Goal: Task Accomplishment & Management: Complete application form

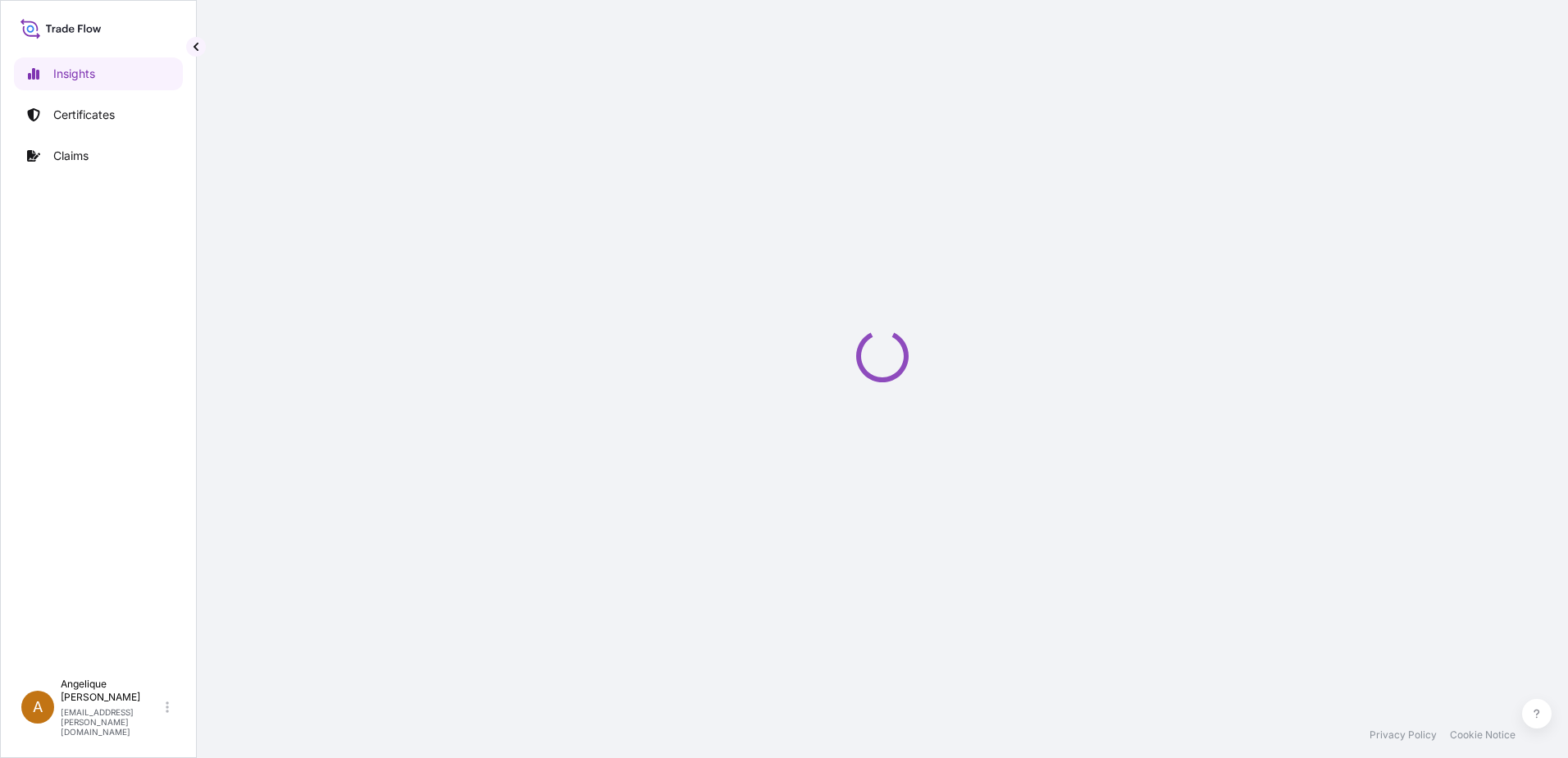
select select "2025"
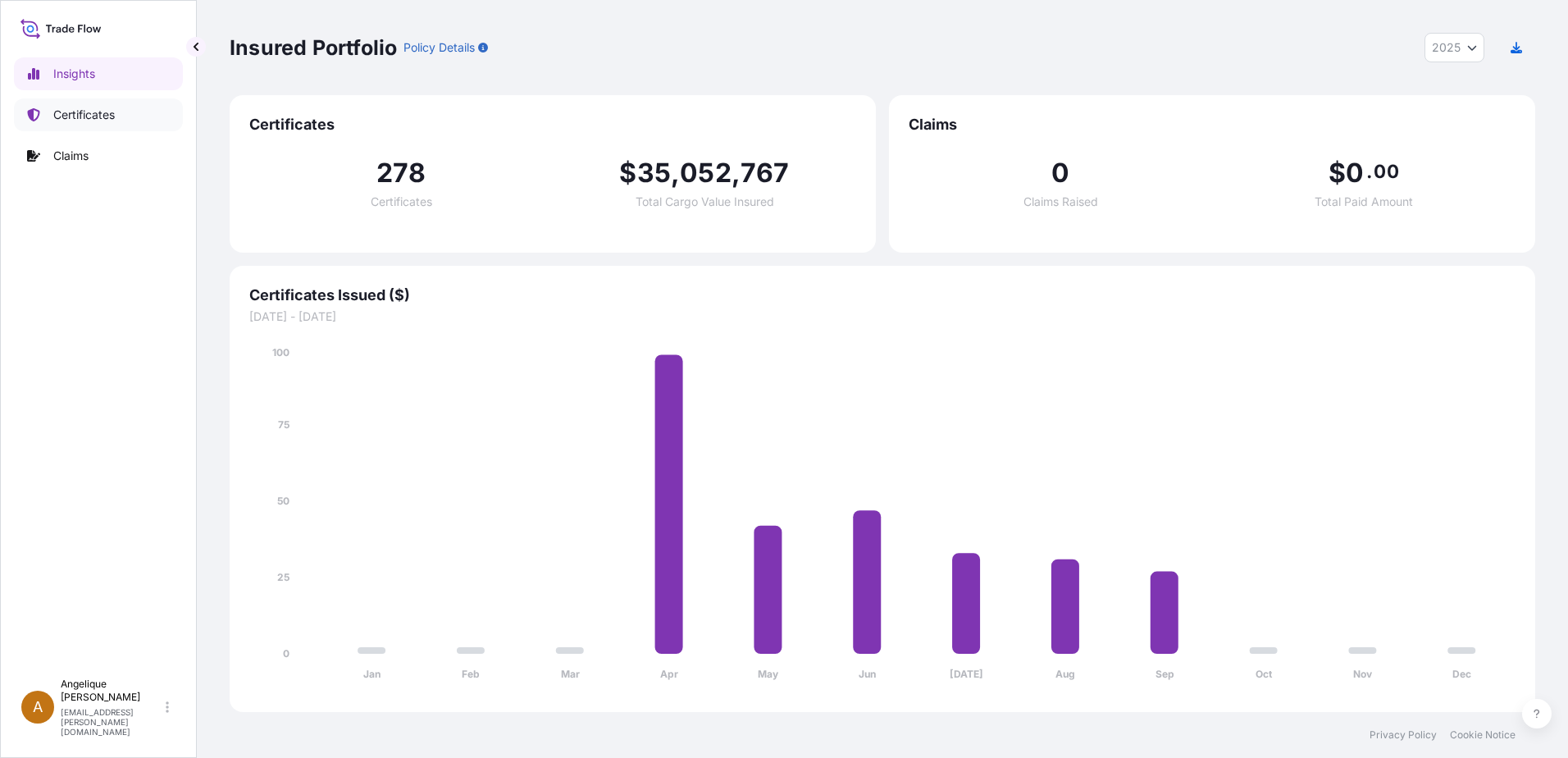
click at [110, 112] on p "Certificates" at bounding box center [84, 114] width 62 height 16
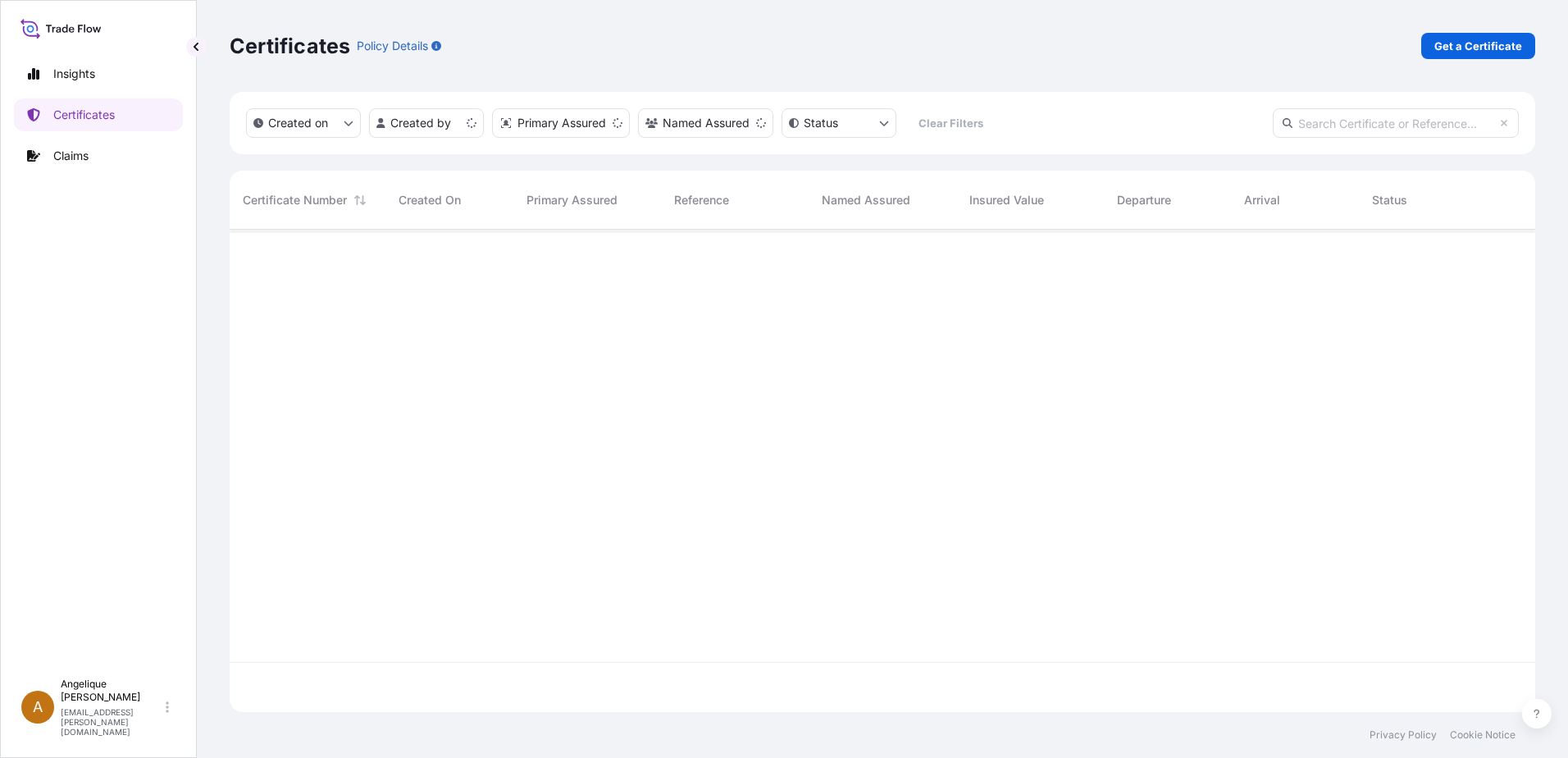
scroll to position [479, 1293]
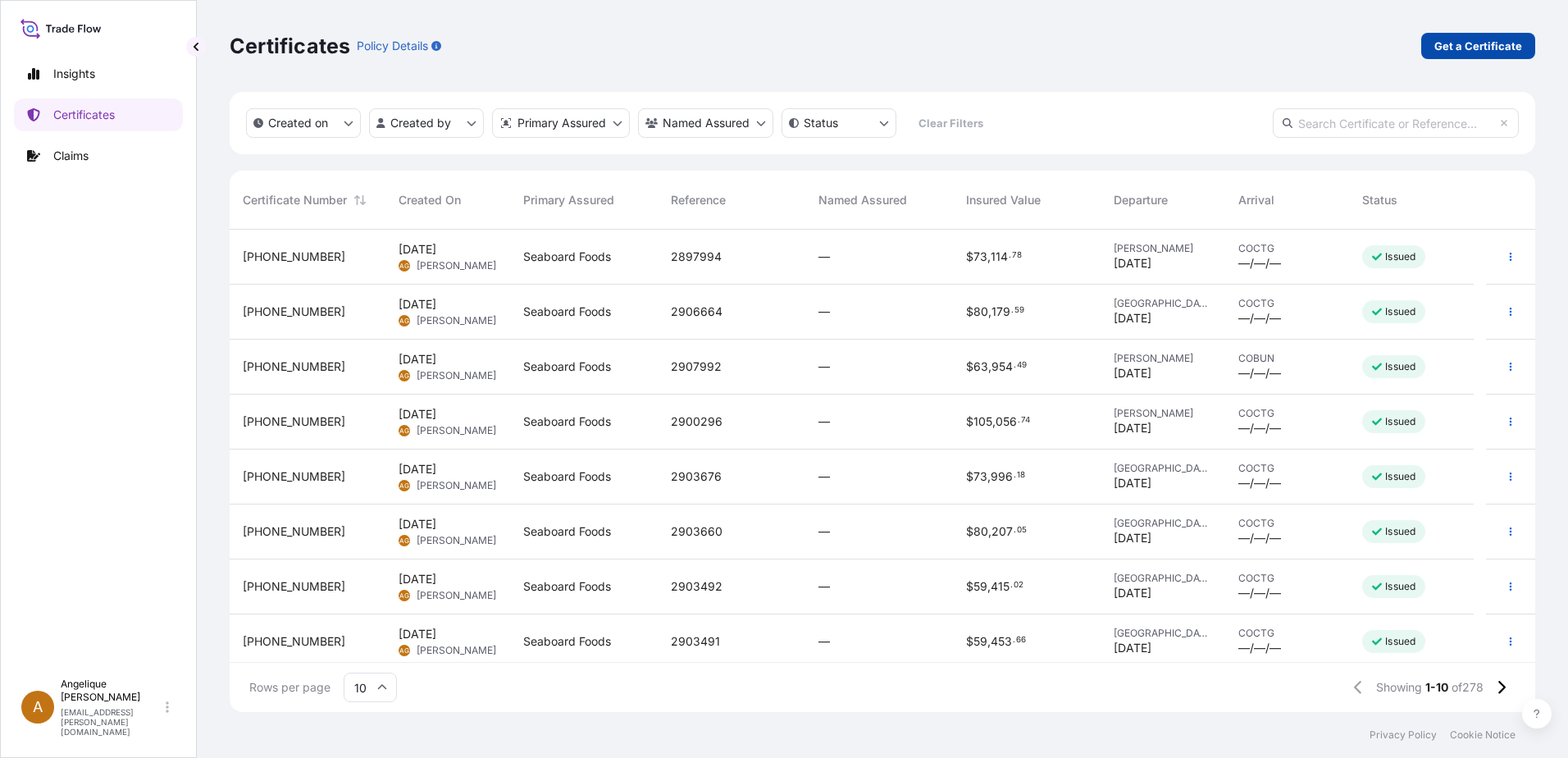
click at [1504, 47] on p "Get a Certificate" at bounding box center [1479, 45] width 88 height 16
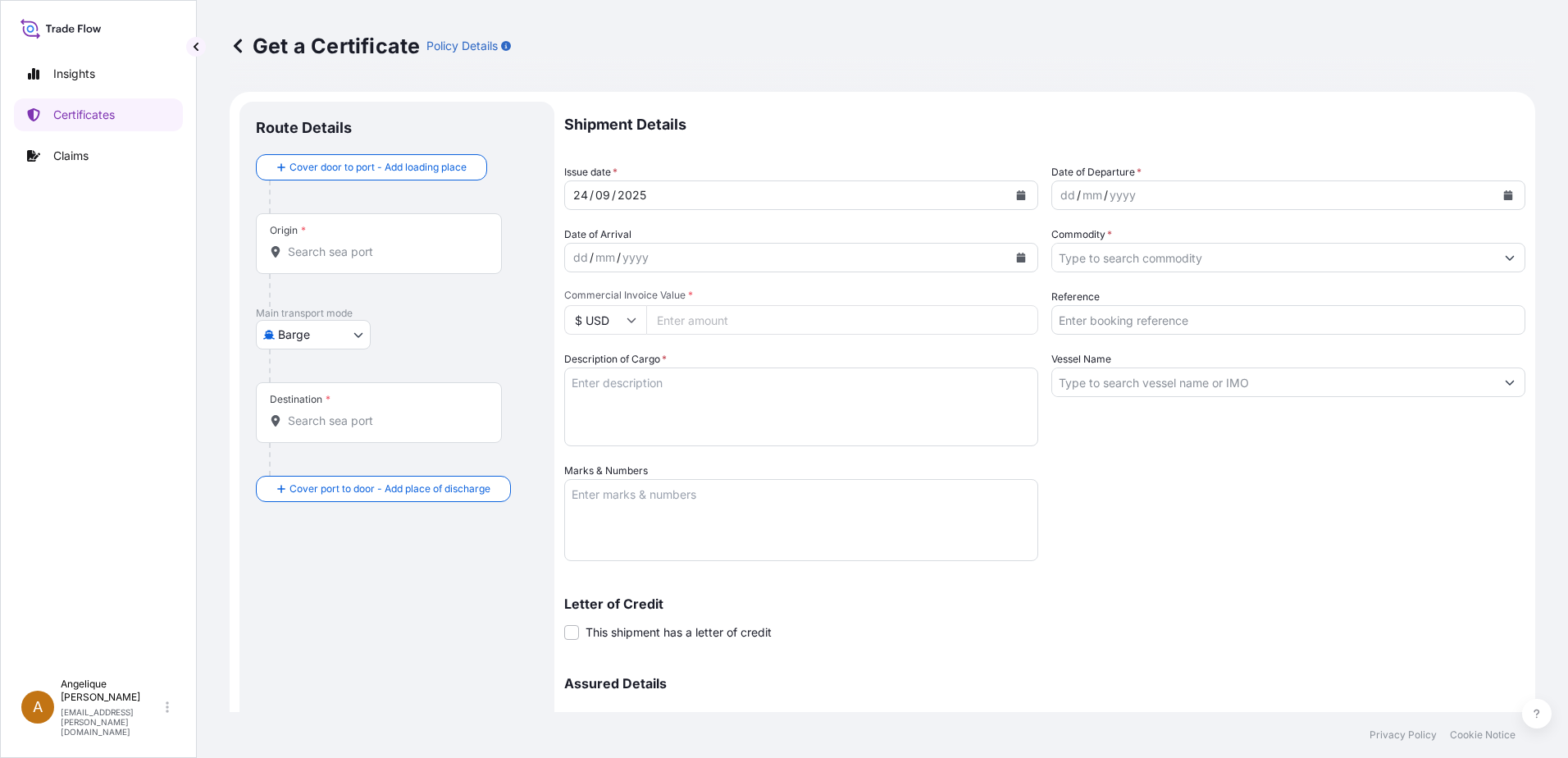
click at [357, 337] on body "Insights Certificates Claims A [PERSON_NAME] [PERSON_NAME][EMAIL_ADDRESS][PERSO…" at bounding box center [784, 379] width 1568 height 758
click at [324, 469] on span "Ocean Vessel" at bounding box center [323, 465] width 73 height 16
select select "Ocean Vessel"
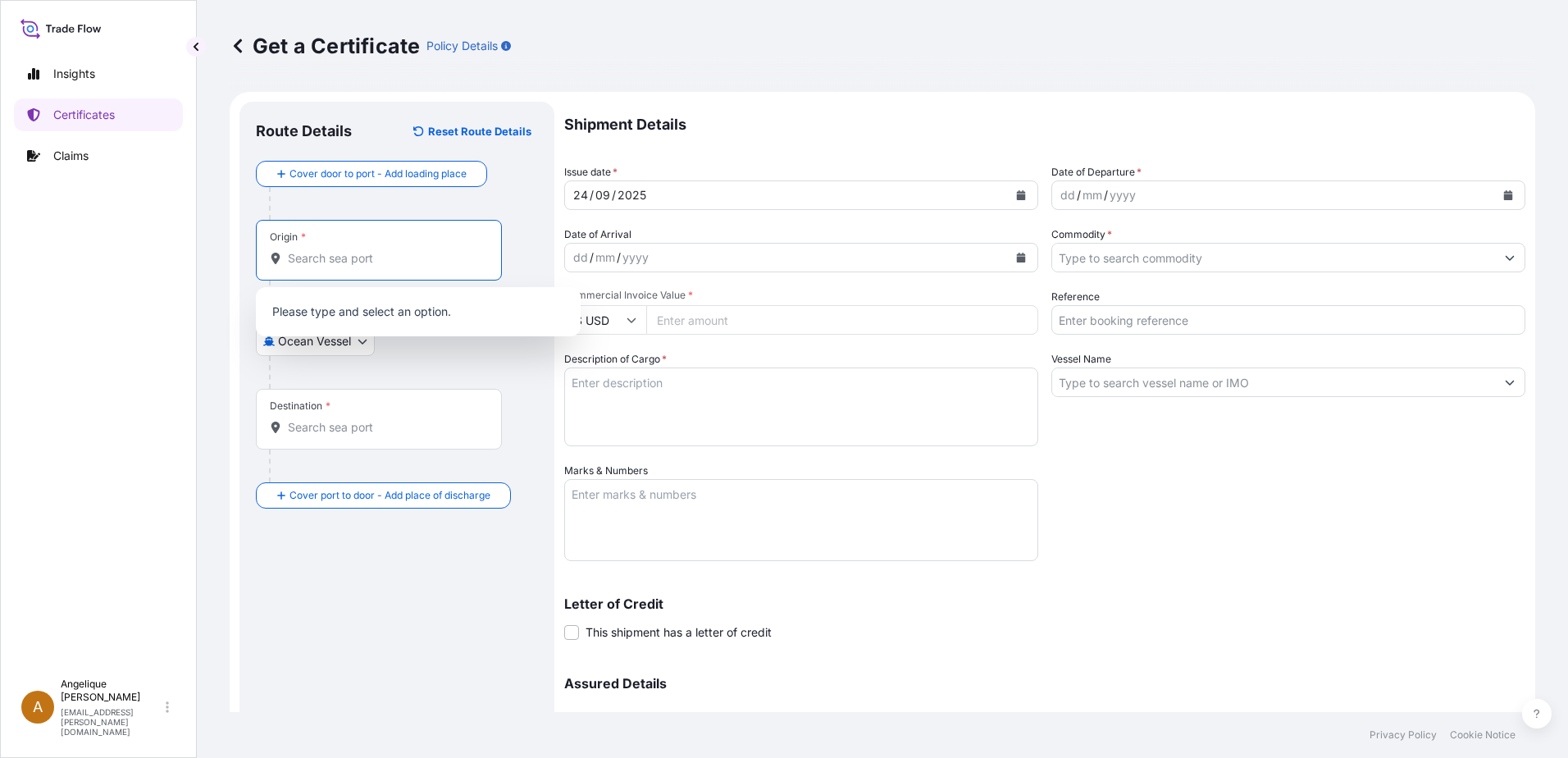
click at [306, 262] on input "Origin *" at bounding box center [384, 258] width 194 height 16
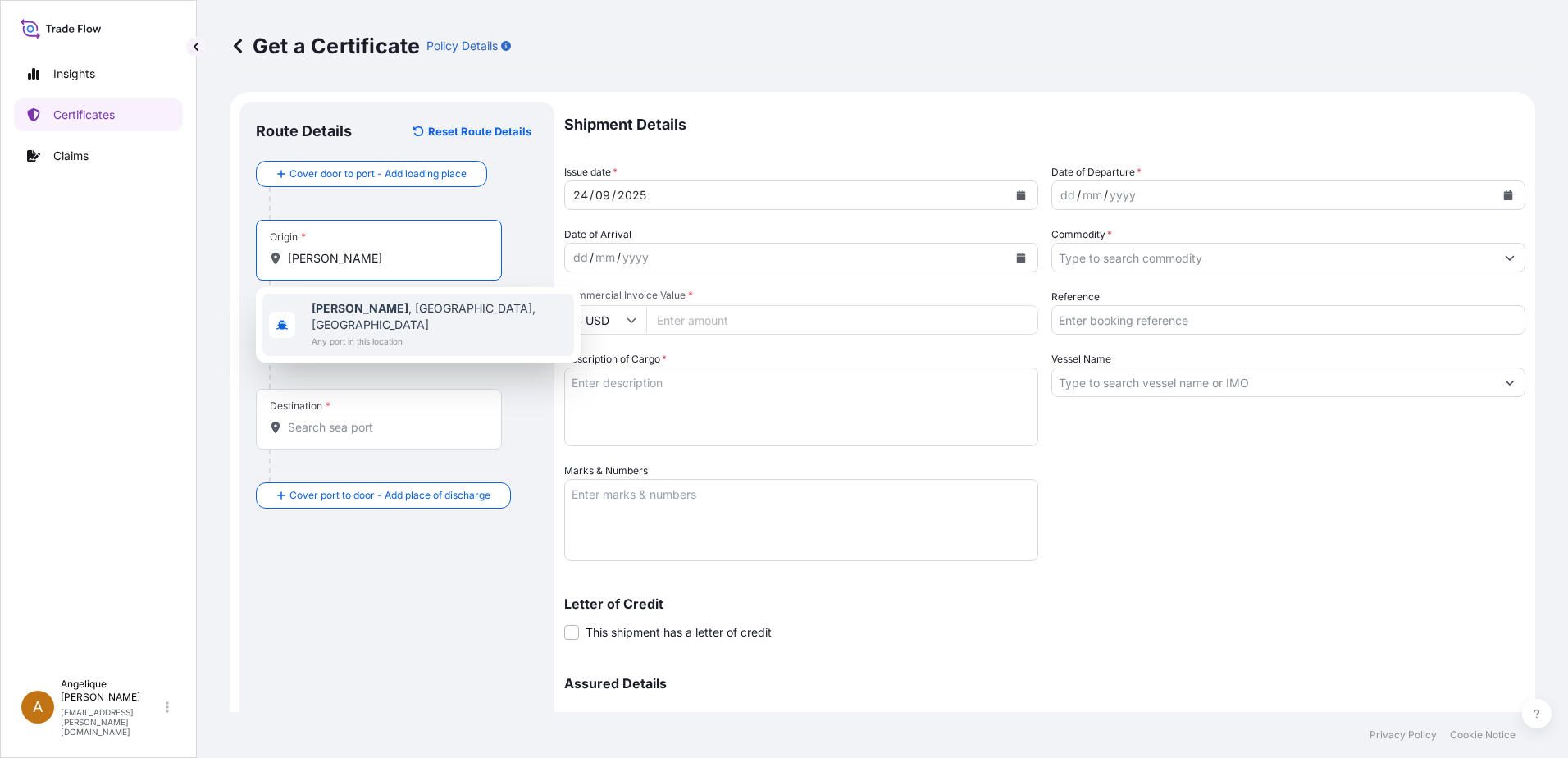
click at [339, 333] on span "Any port in this location" at bounding box center [439, 341] width 256 height 16
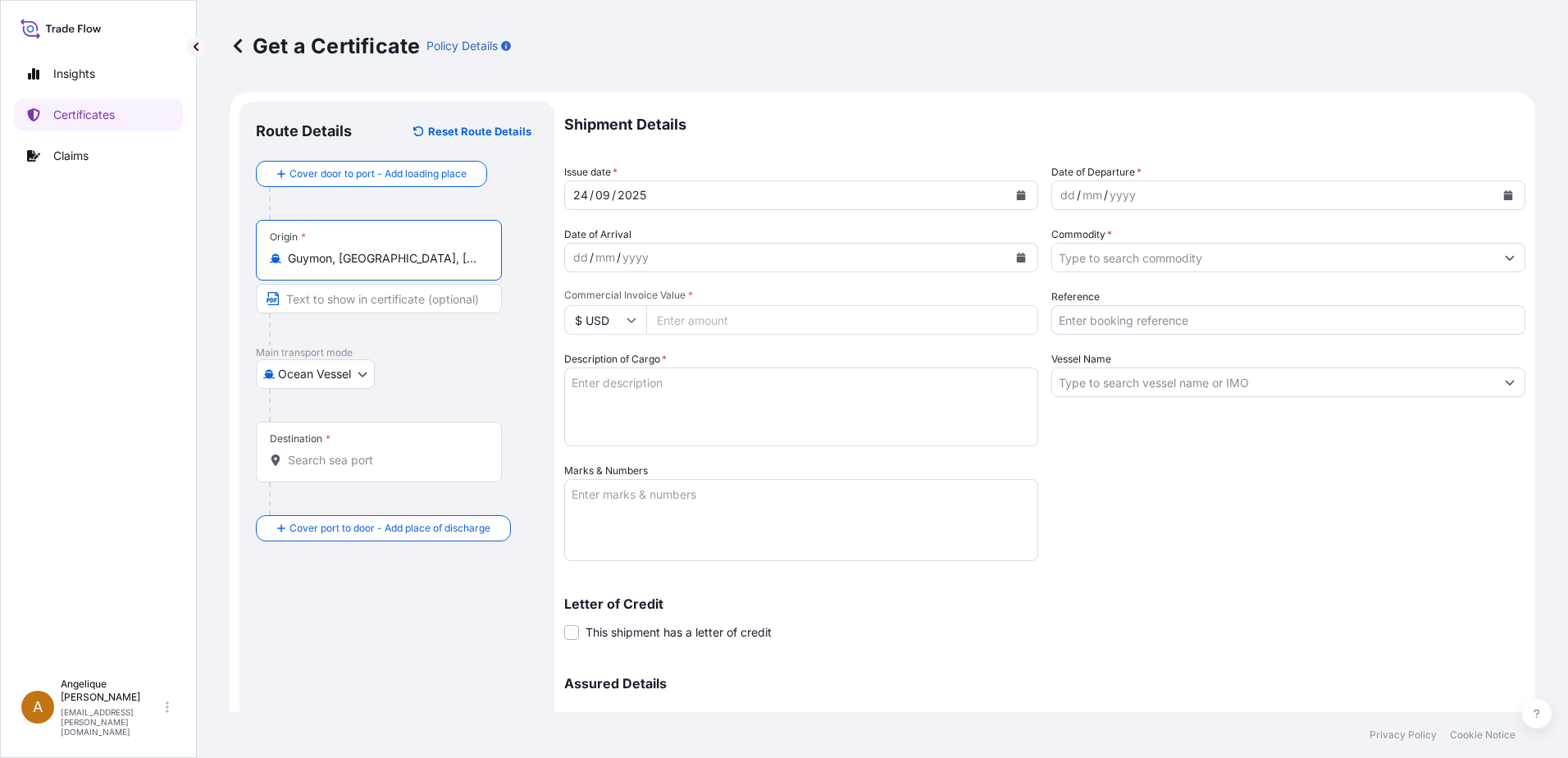
type input "Guymon, [GEOGRAPHIC_DATA], [GEOGRAPHIC_DATA]"
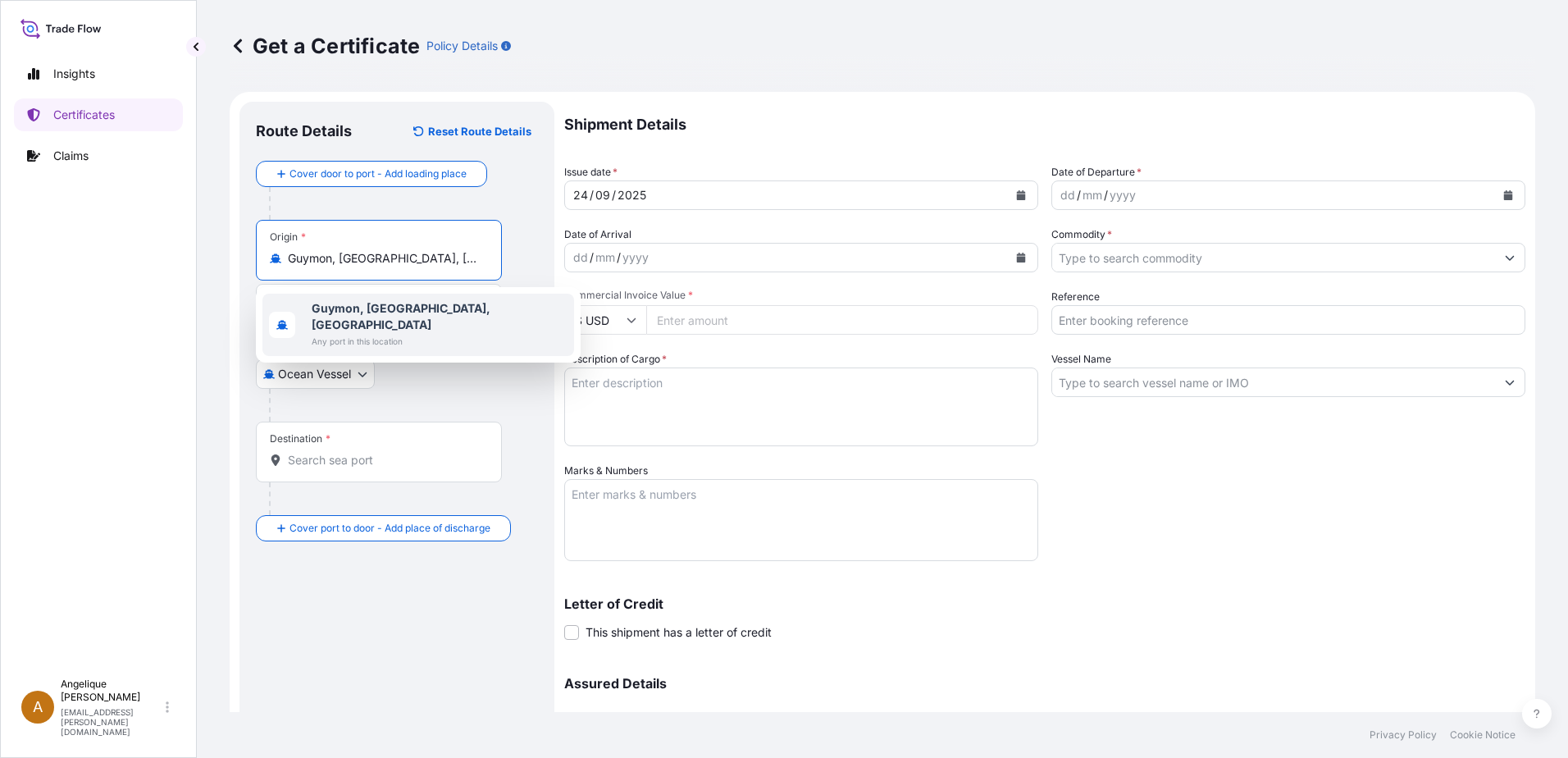
click at [391, 314] on span "Guymon, [GEOGRAPHIC_DATA], [GEOGRAPHIC_DATA]" at bounding box center [439, 317] width 256 height 33
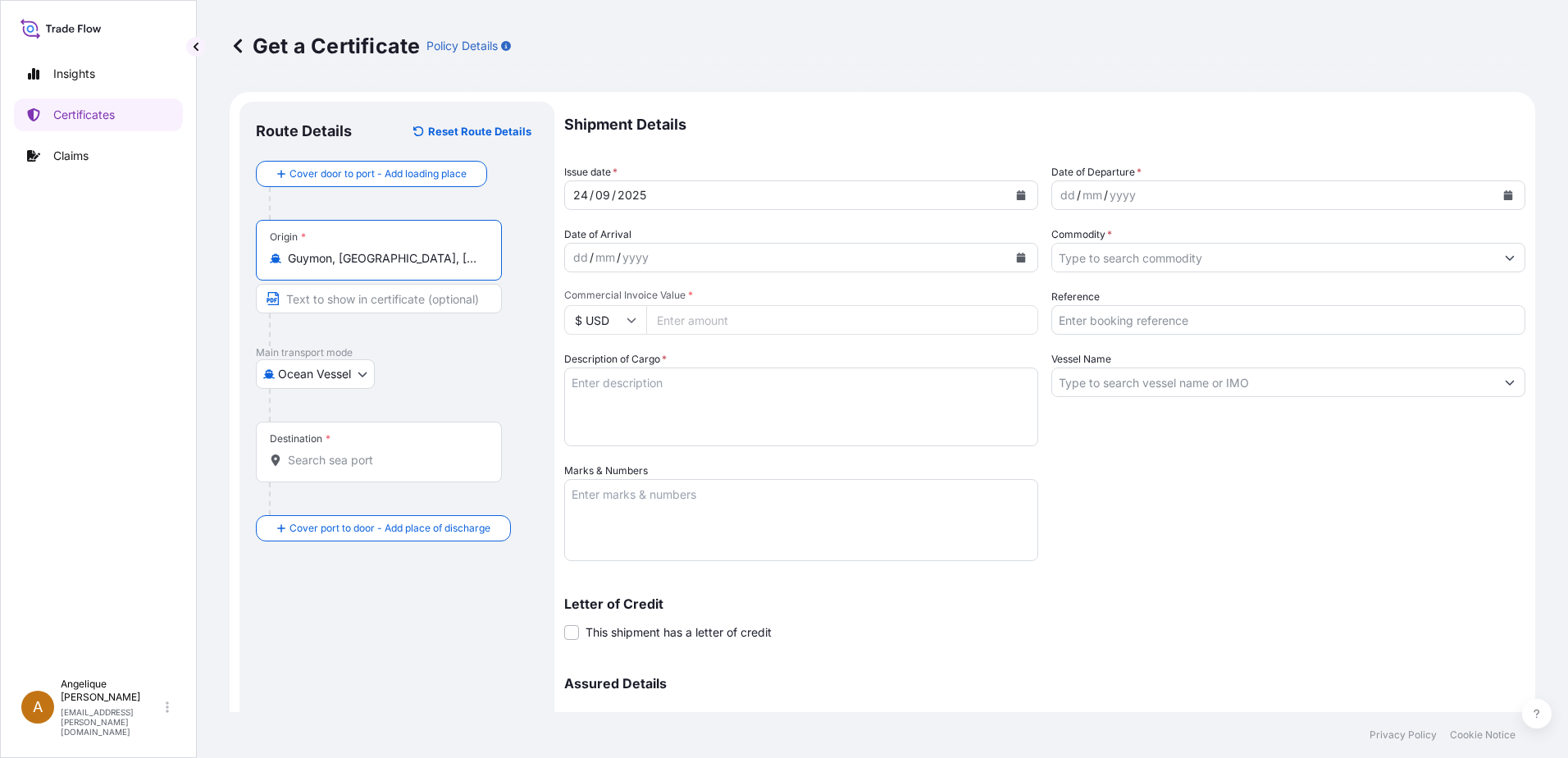
click at [296, 470] on div "Destination *" at bounding box center [378, 452] width 246 height 61
click at [296, 469] on input "Destination *" at bounding box center [384, 460] width 194 height 16
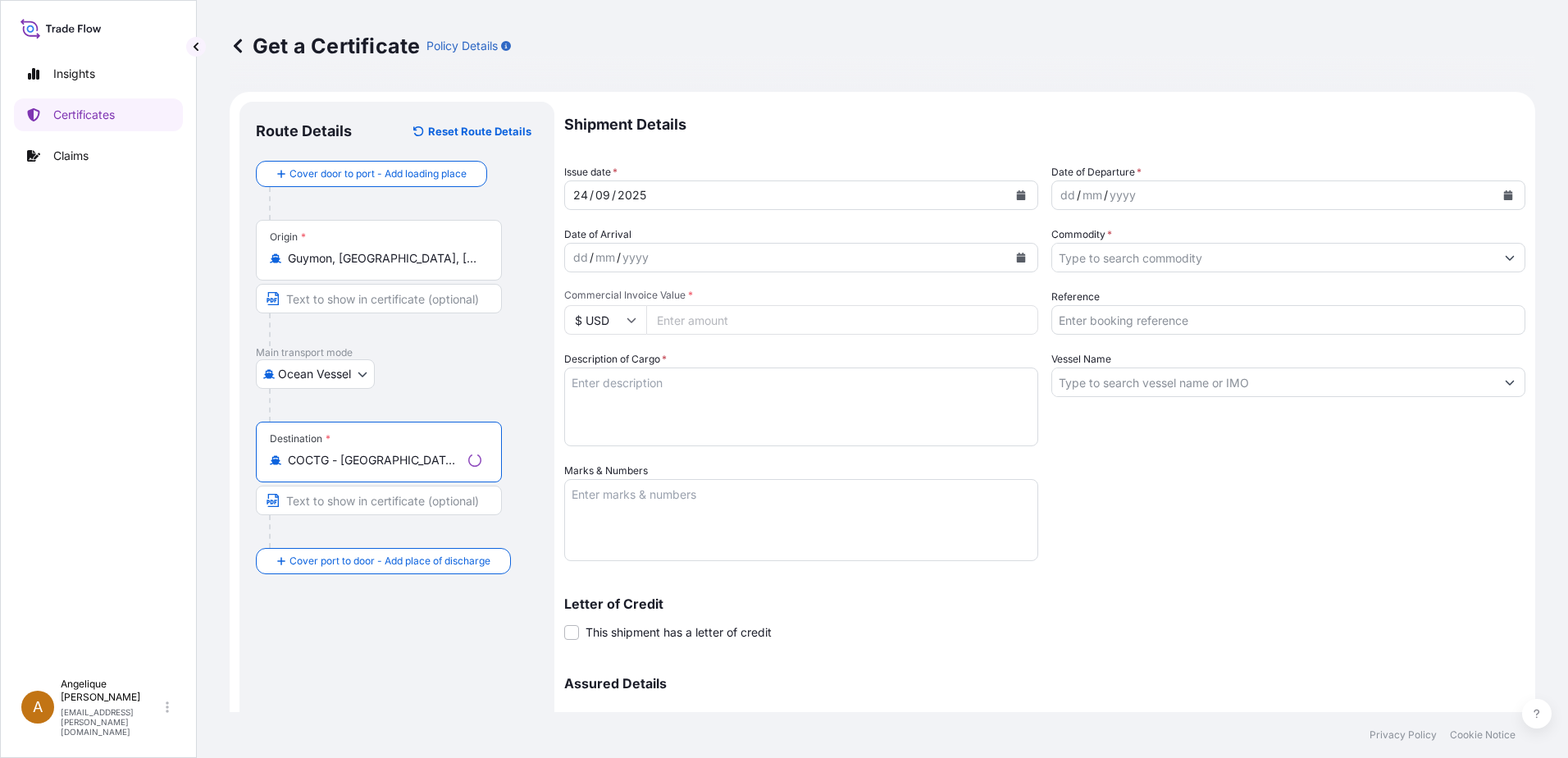
type input "COCTG - [GEOGRAPHIC_DATA], [GEOGRAPHIC_DATA]"
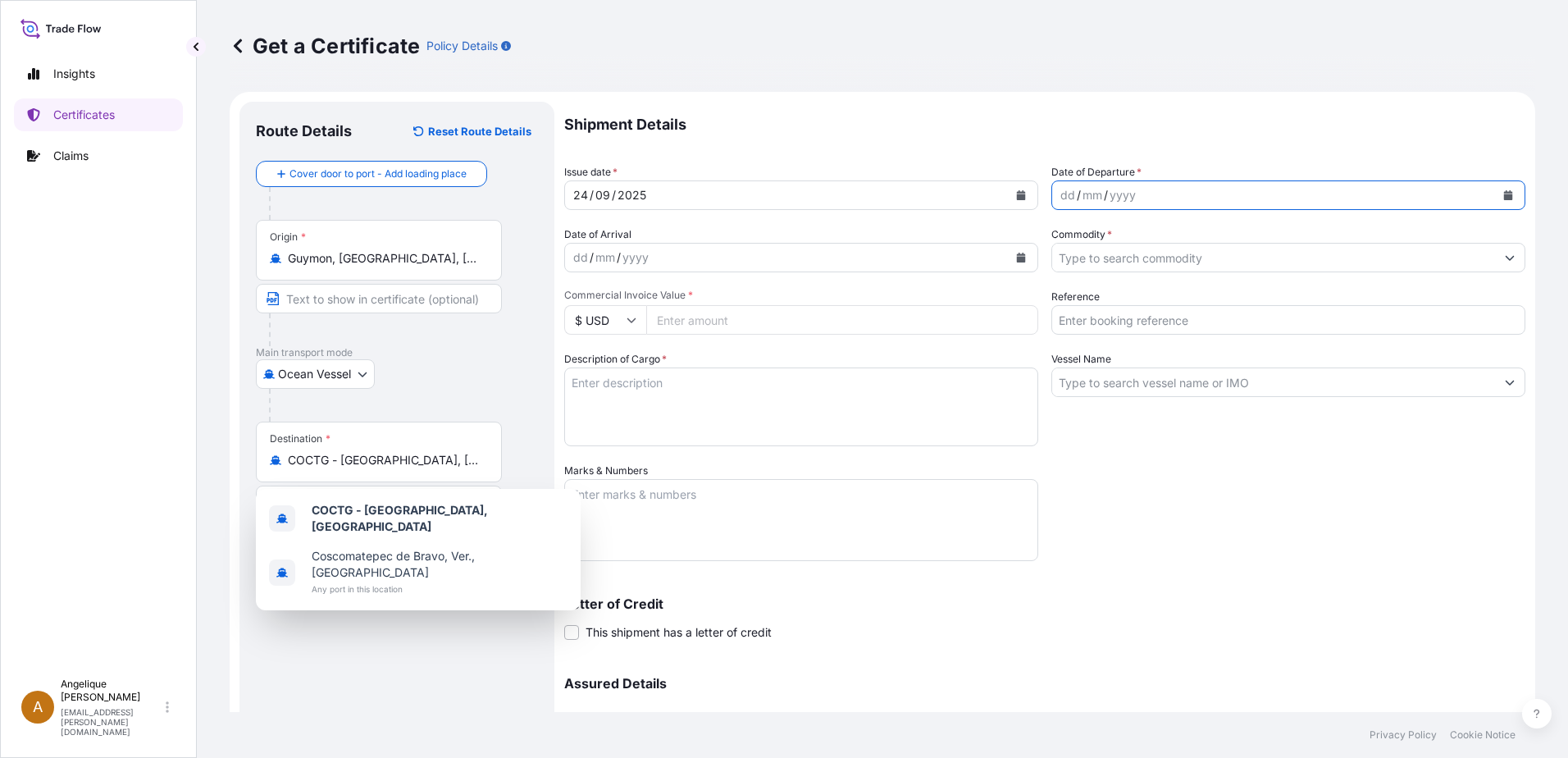
click at [1504, 195] on icon "Calendar" at bounding box center [1509, 195] width 9 height 9
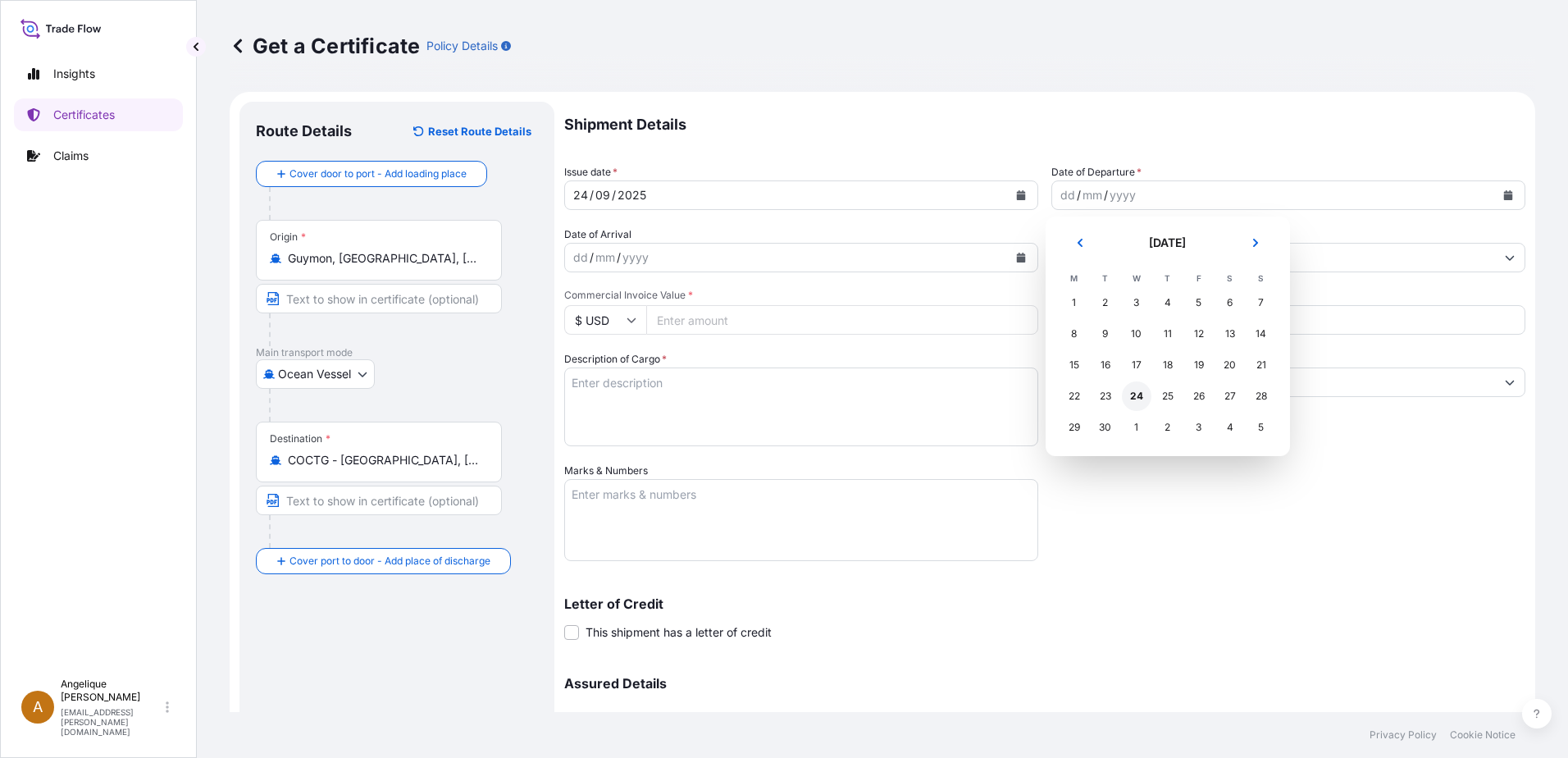
click at [1135, 397] on div "24" at bounding box center [1136, 396] width 29 height 29
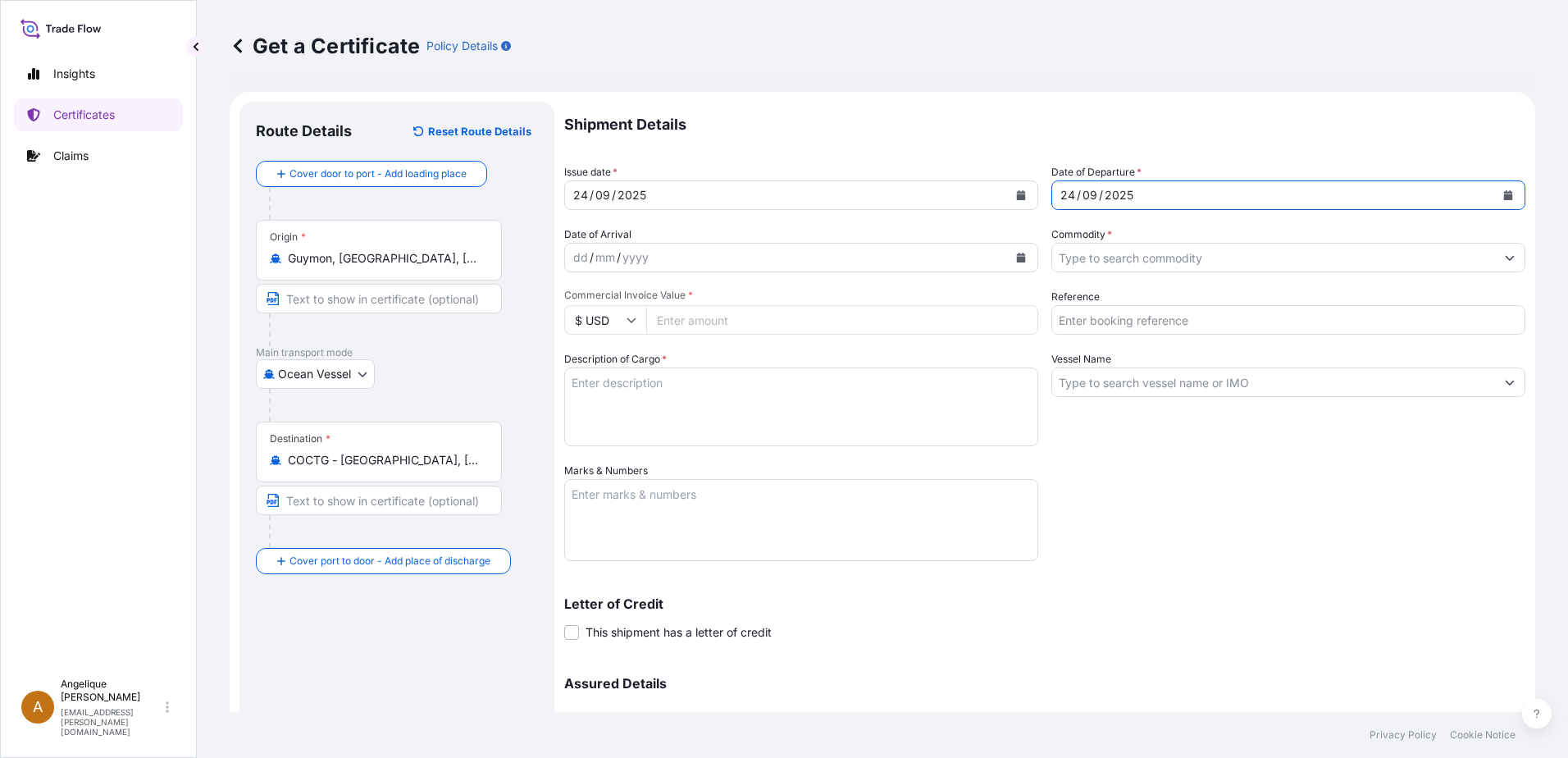
click at [1087, 264] on input "Commodity *" at bounding box center [1274, 258] width 443 height 29
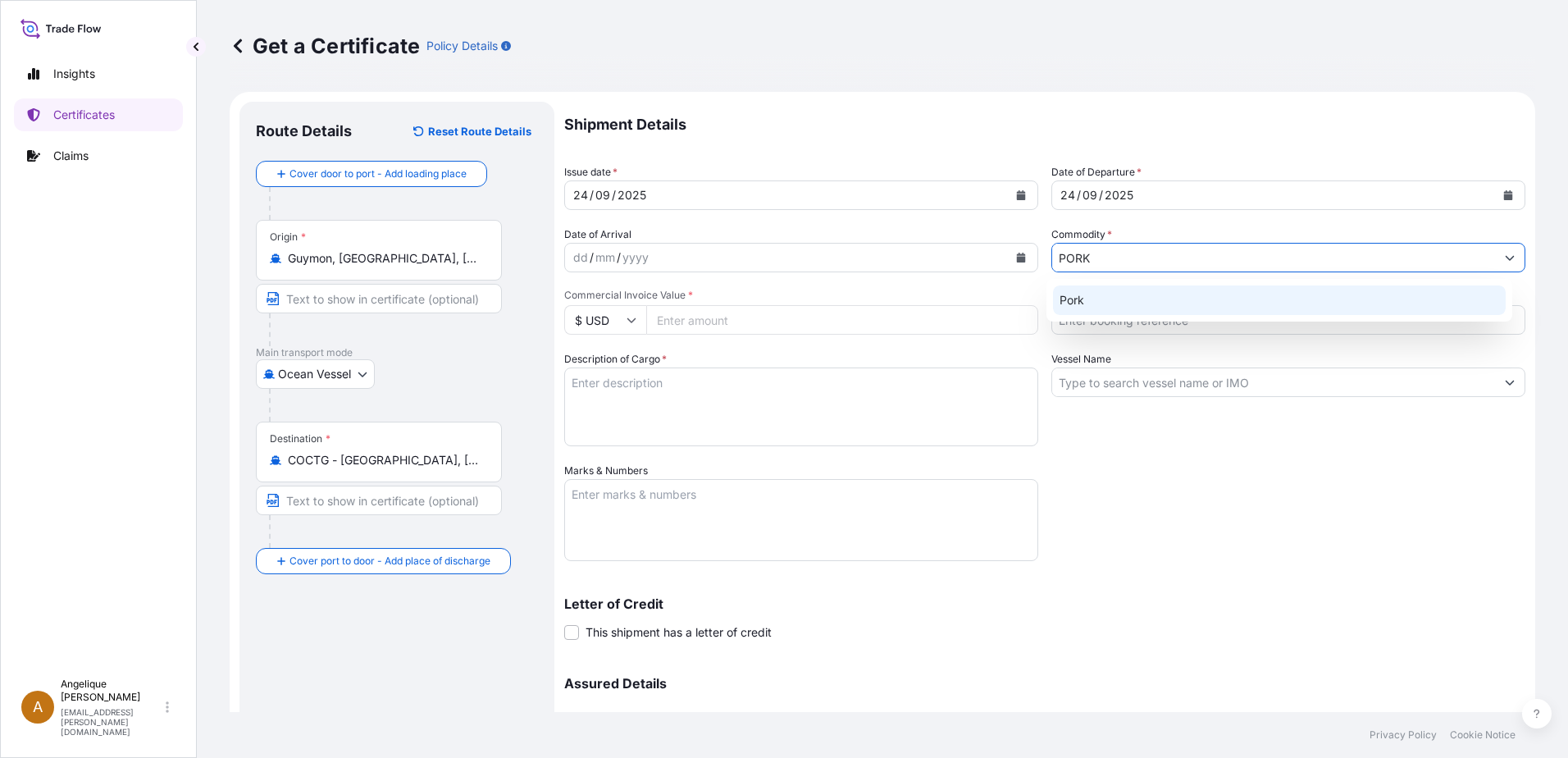
click at [1091, 294] on div "Pork" at bounding box center [1280, 300] width 453 height 29
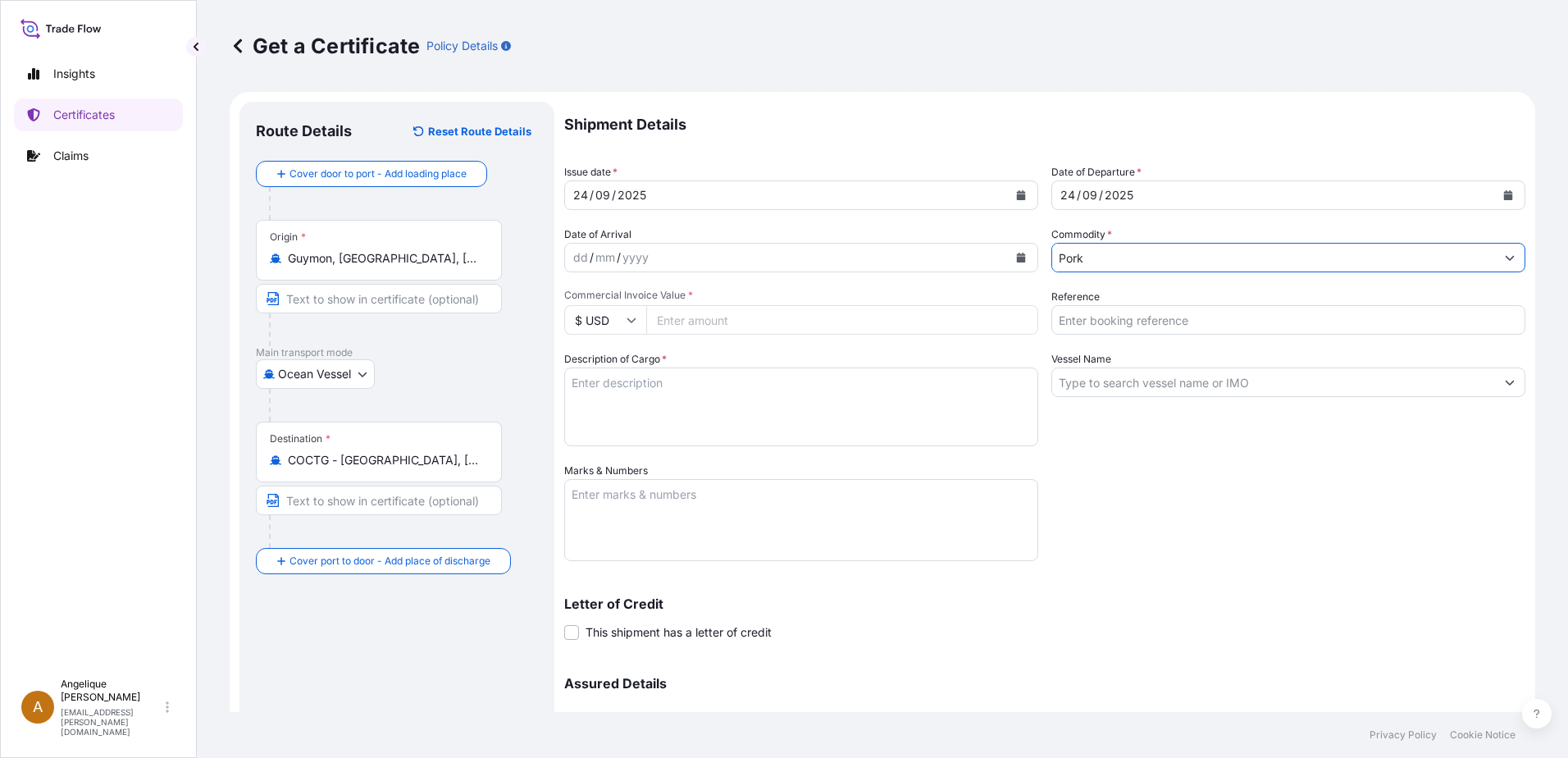
type input "Pork"
click at [675, 323] on input "Commercial Invoice Value *" at bounding box center [842, 320] width 392 height 29
type input "73925.36"
type input "2897990"
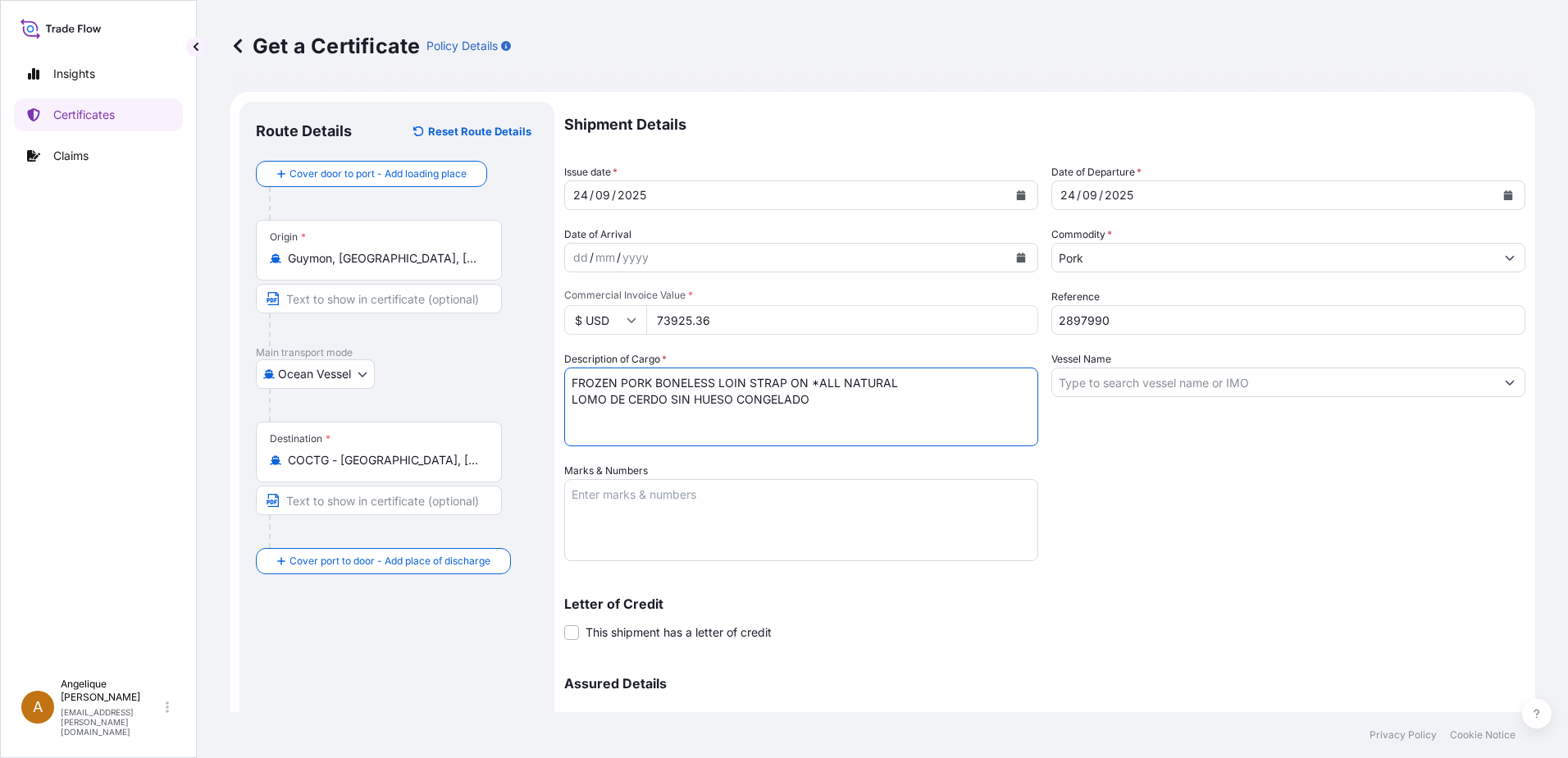
type textarea "FROZEN PORK BONELESS LOIN STRAP ON *ALL NATURAL LOMO DE CERDO SIN HUESO CONGELA…"
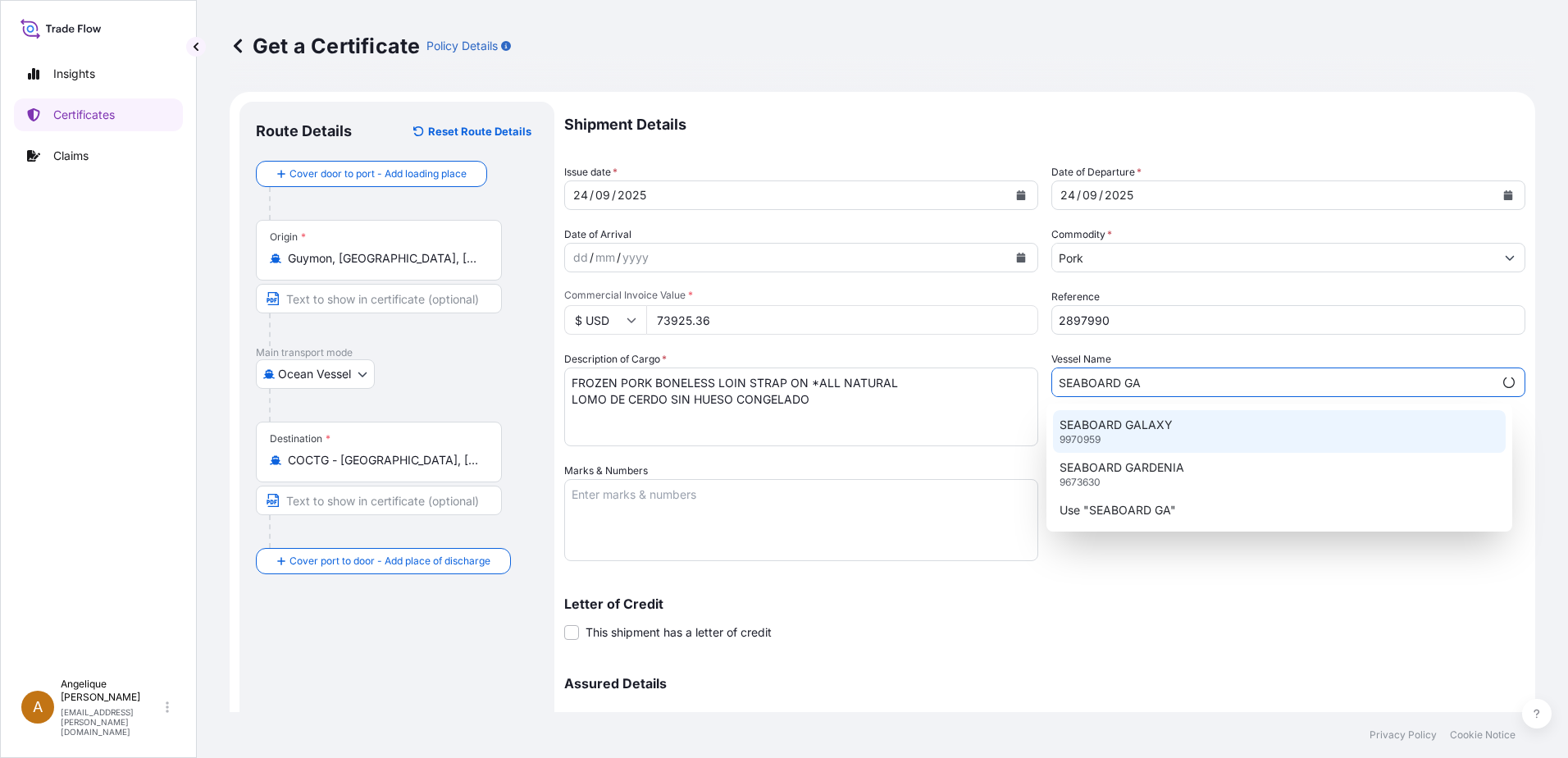
click at [1153, 419] on p "SEABOARD GALAXY" at bounding box center [1117, 424] width 113 height 16
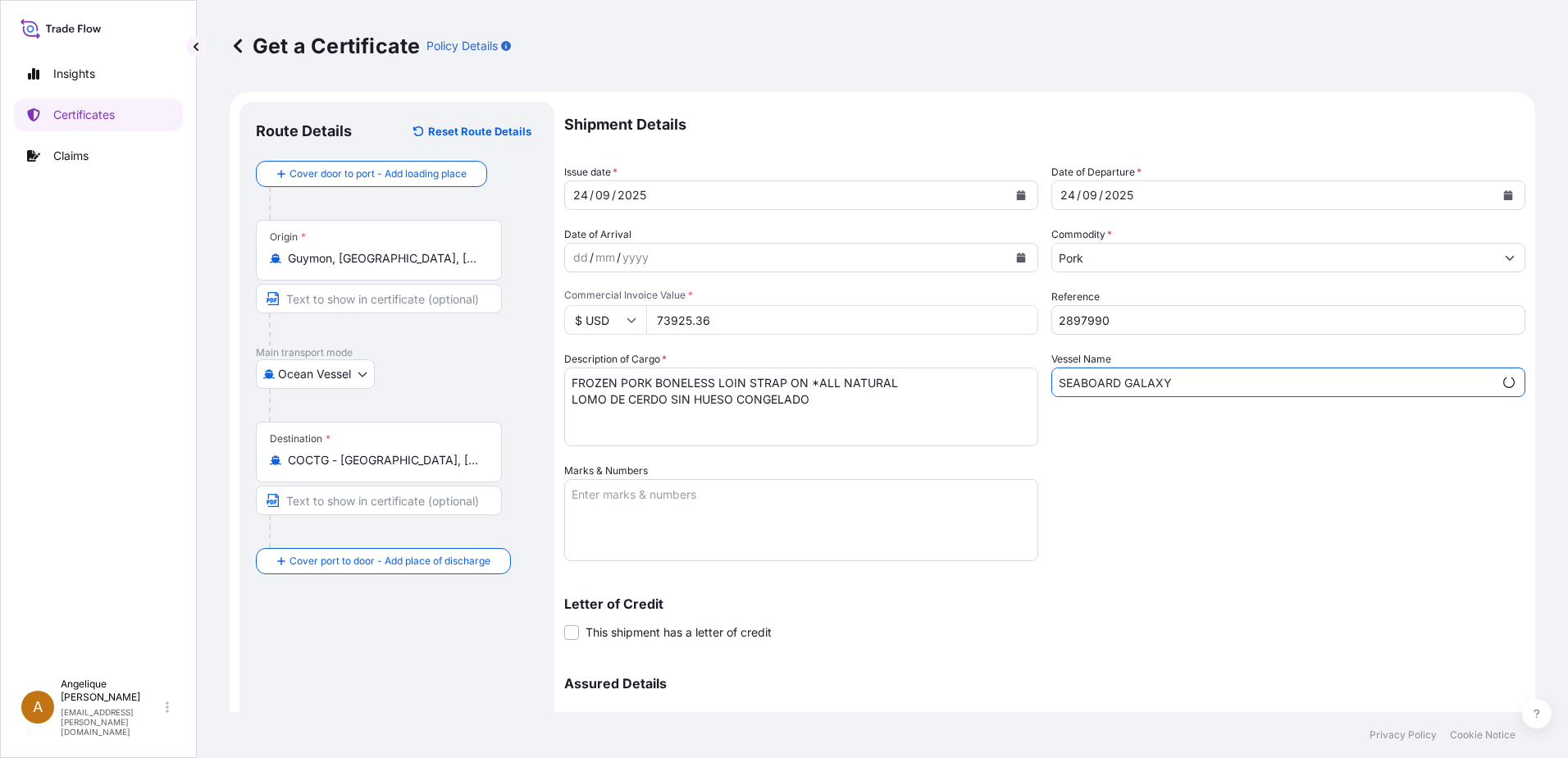
type input "SEABOARD GALAXY"
click at [583, 495] on textarea "Marks & Numbers" at bounding box center [802, 520] width 474 height 82
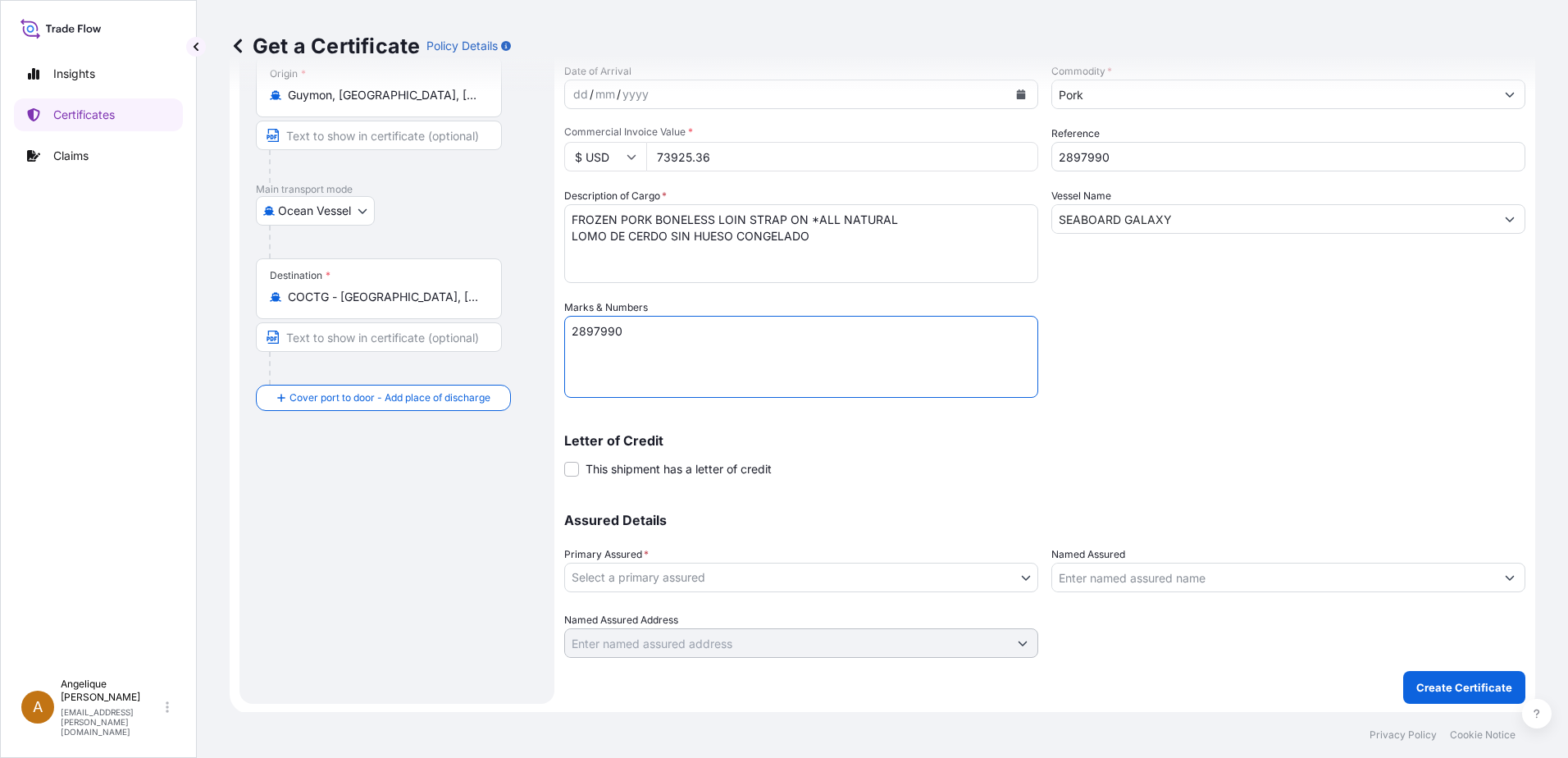
scroll to position [165, 0]
type textarea "2897990"
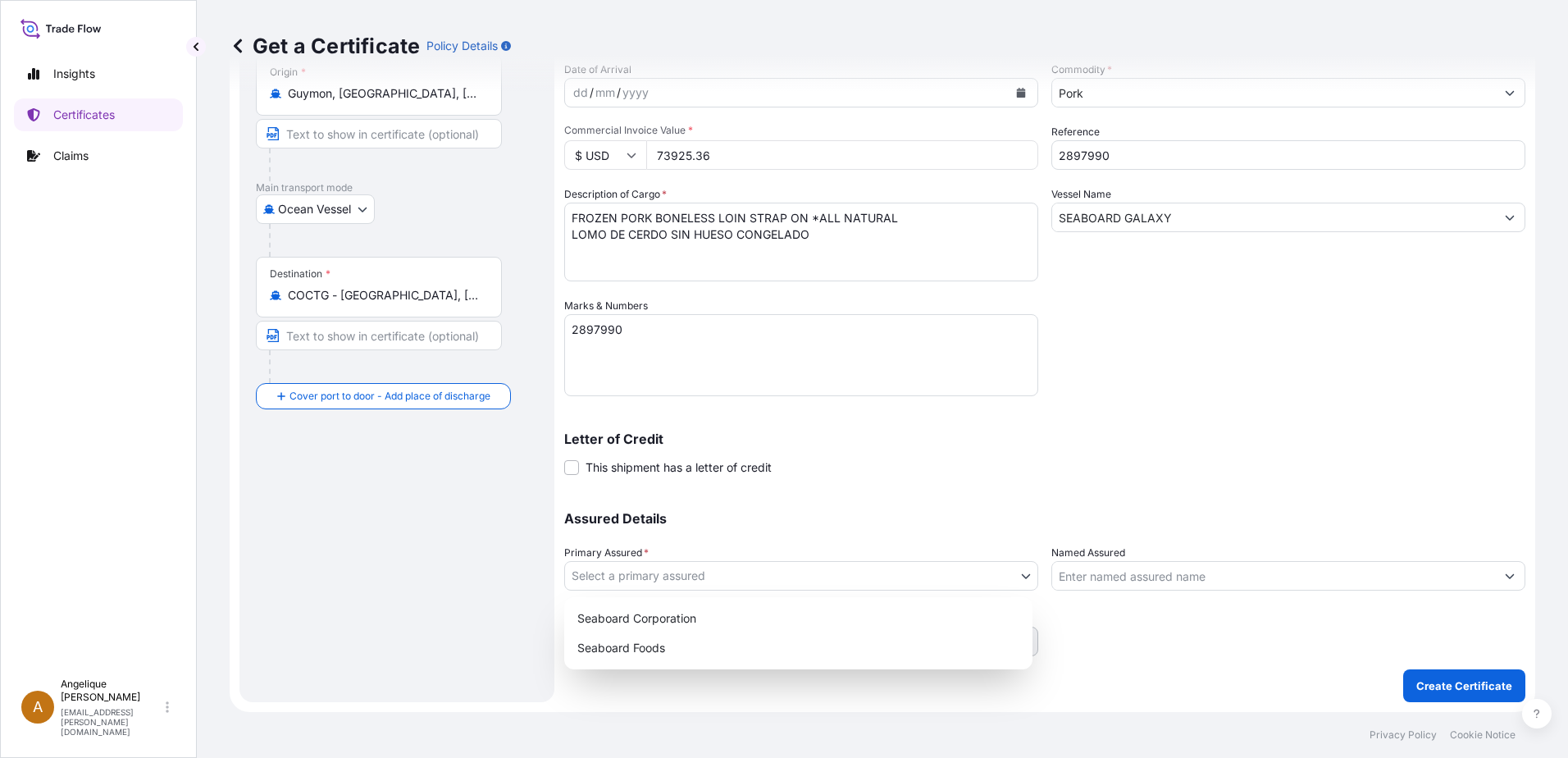
click at [703, 581] on body "Insights Certificates Claims A [PERSON_NAME] [PERSON_NAME][EMAIL_ADDRESS][PERSO…" at bounding box center [784, 379] width 1568 height 758
click at [687, 646] on div "Seaboard Foods" at bounding box center [798, 648] width 455 height 29
select select "31638"
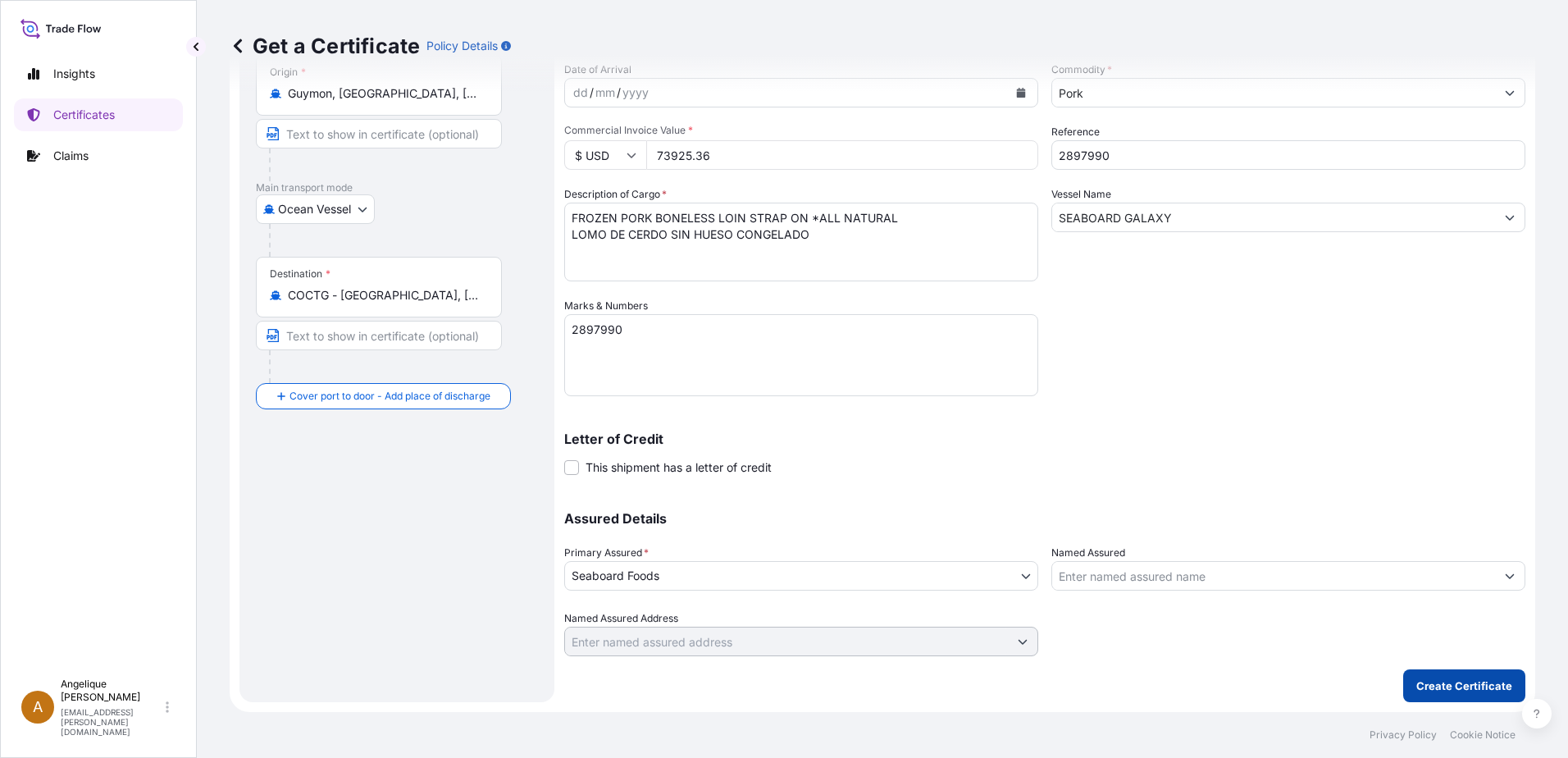
click at [1438, 688] on p "Create Certificate" at bounding box center [1464, 685] width 96 height 16
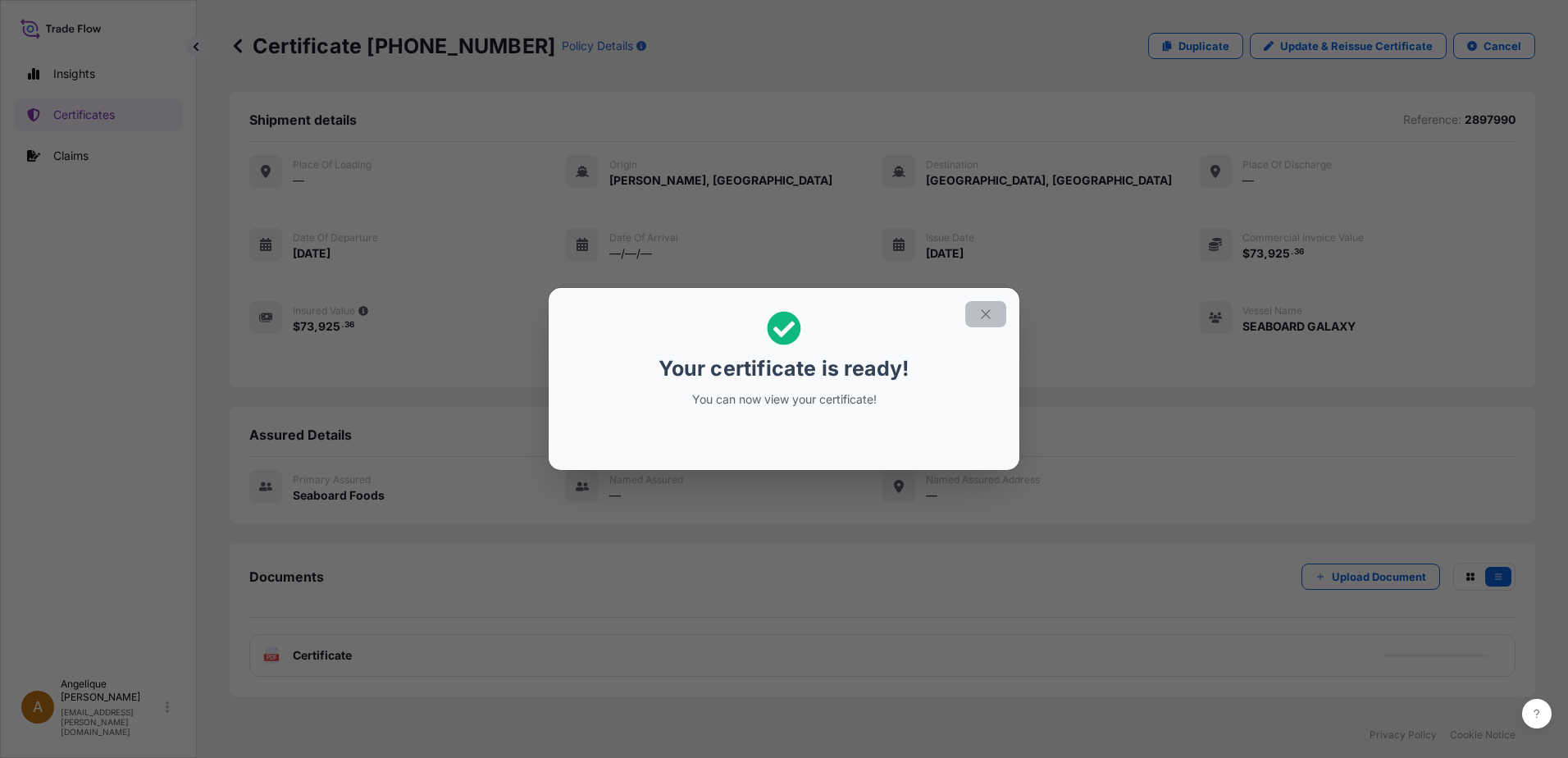
click at [983, 310] on icon "button" at bounding box center [985, 313] width 15 height 15
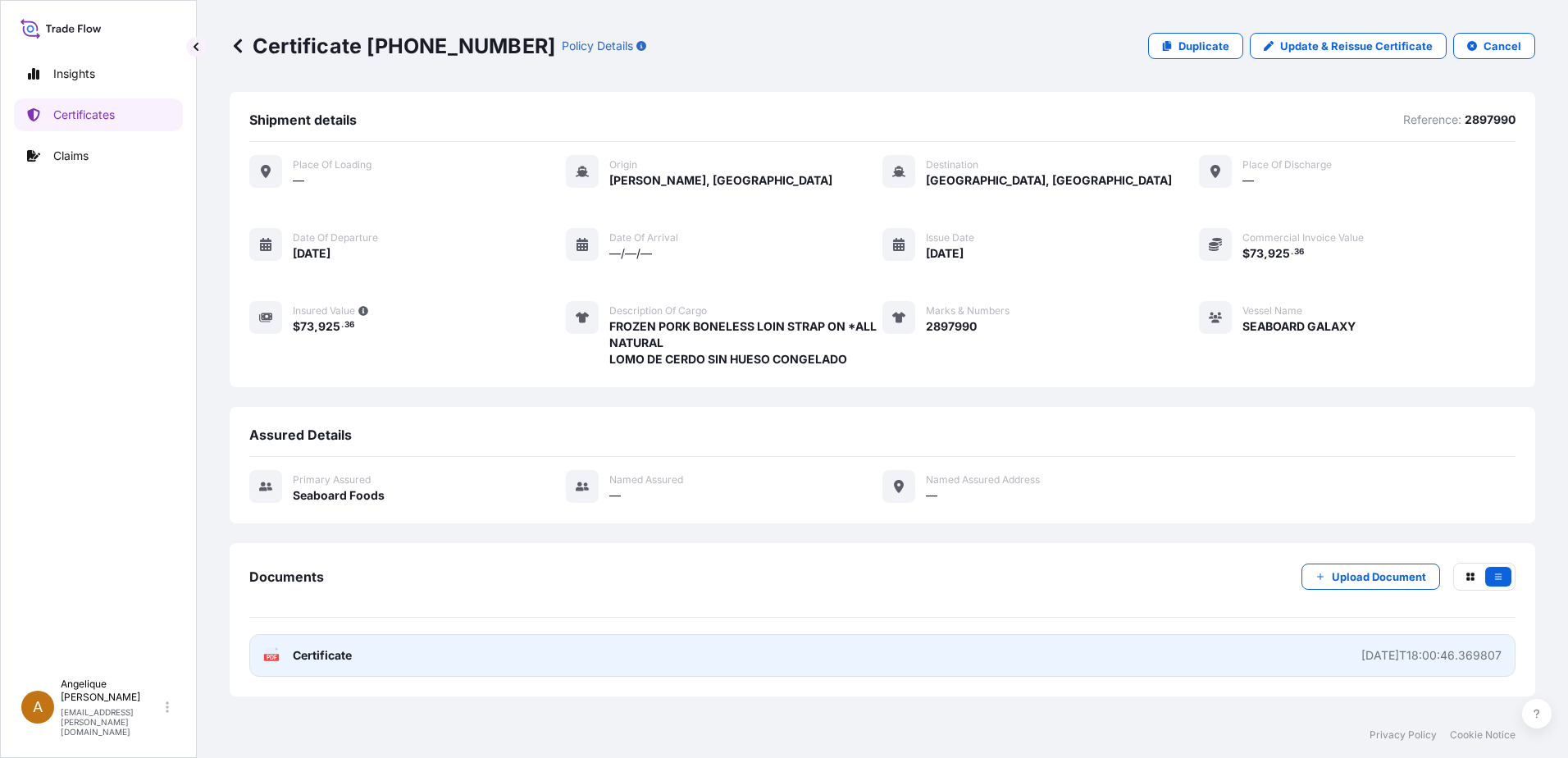
click at [424, 655] on link "PDF Certificate [DATE]T18:00:46.369807" at bounding box center [883, 656] width 1267 height 43
